Goal: Task Accomplishment & Management: Use online tool/utility

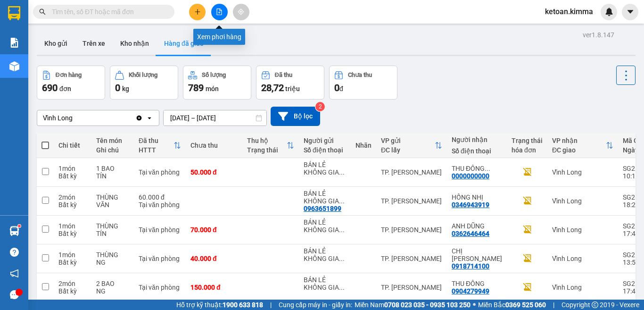
click at [219, 10] on icon "file-add" at bounding box center [219, 11] width 7 height 7
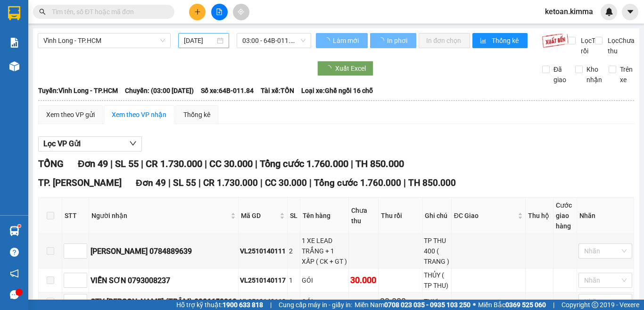
click at [206, 42] on input "[DATE]" at bounding box center [199, 40] width 31 height 10
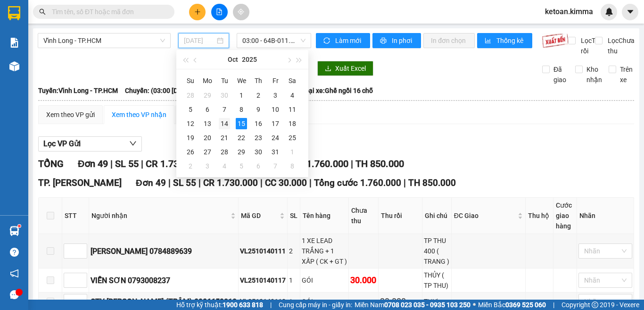
click at [224, 122] on div "14" at bounding box center [224, 123] width 11 height 11
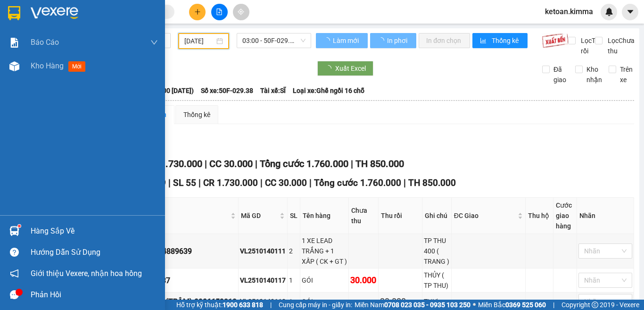
type input "[DATE]"
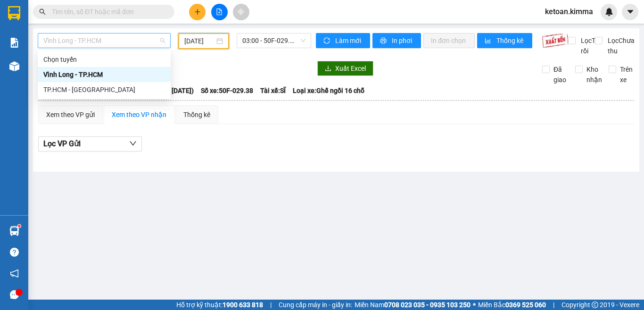
click at [104, 41] on span "Vĩnh Long - TP.HCM" at bounding box center [104, 40] width 122 height 14
click at [67, 86] on div "TP.HCM - [GEOGRAPHIC_DATA]" at bounding box center [104, 89] width 122 height 10
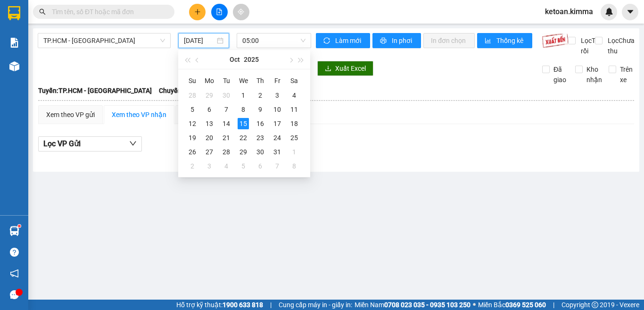
click at [209, 35] on input "[DATE]" at bounding box center [199, 40] width 31 height 10
click at [225, 120] on div "14" at bounding box center [226, 123] width 11 height 11
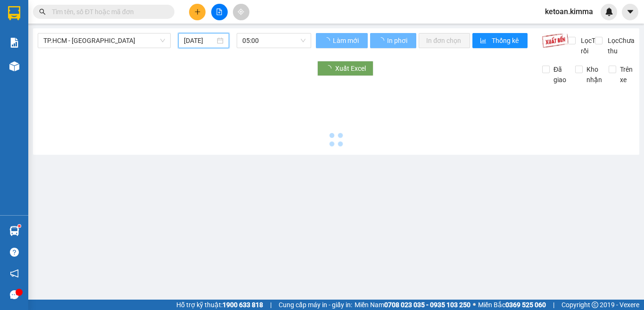
type input "[DATE]"
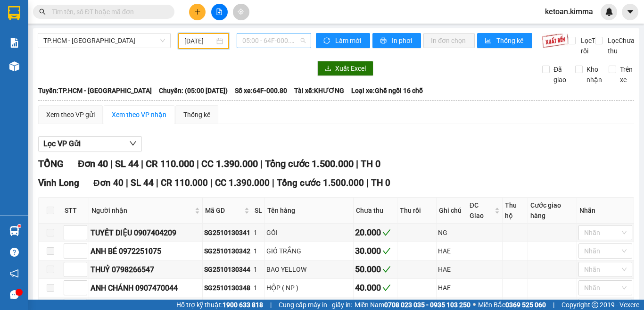
click at [302, 37] on div "05:00 - 64F-000.80" at bounding box center [274, 40] width 75 height 15
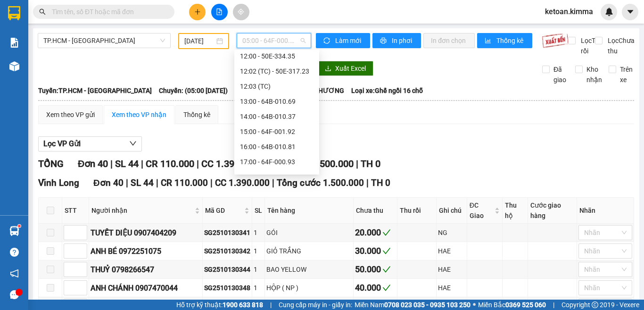
scroll to position [211, 0]
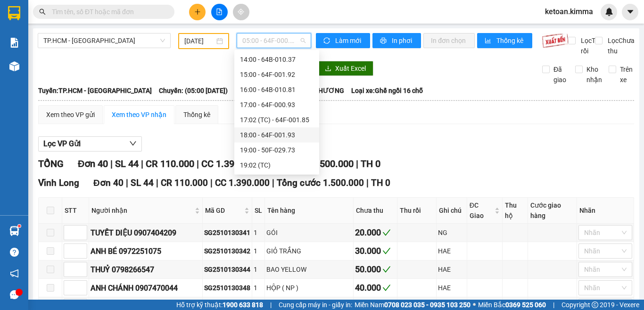
click at [274, 133] on div "18:00 - 64F-001.93" at bounding box center [277, 135] width 74 height 10
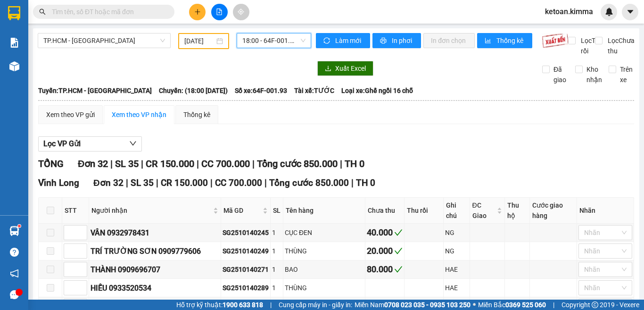
click at [290, 38] on span "18:00 - 64F-001.93" at bounding box center [273, 40] width 63 height 14
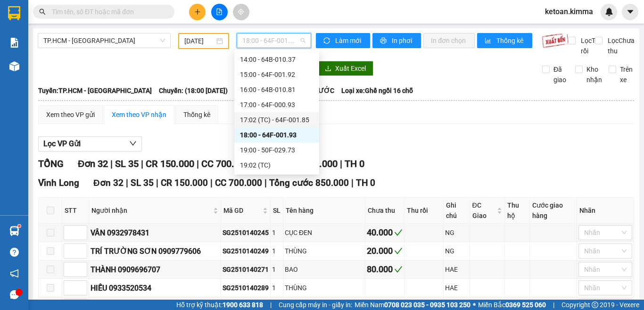
click at [292, 123] on div "17:02 (TC) - 64F-001.85" at bounding box center [277, 120] width 74 height 10
